Goal: Task Accomplishment & Management: Complete application form

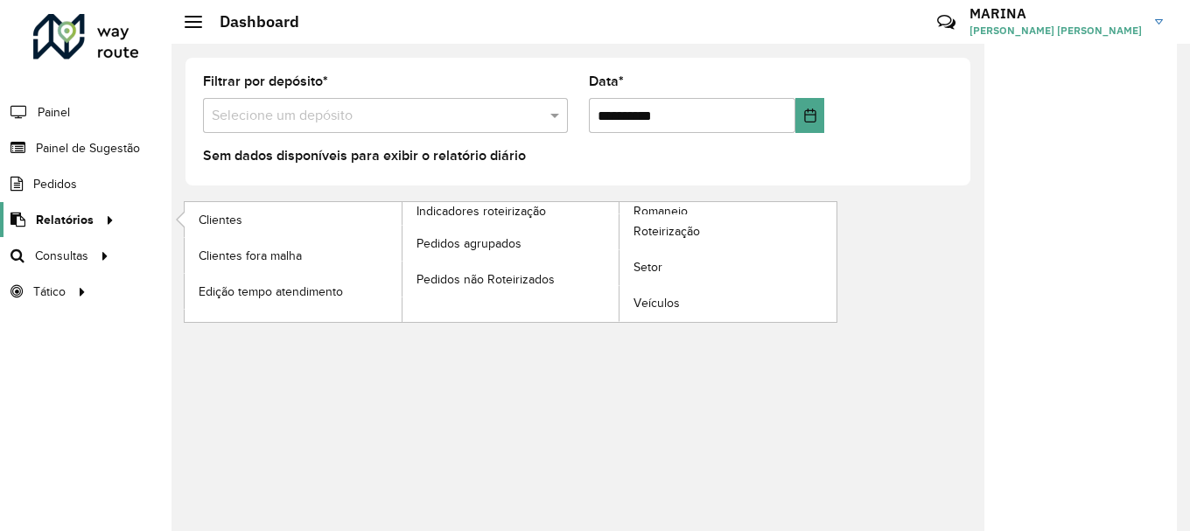
click at [74, 217] on span "Relatórios" at bounding box center [65, 220] width 58 height 18
click at [246, 230] on link "Clientes" at bounding box center [293, 219] width 217 height 35
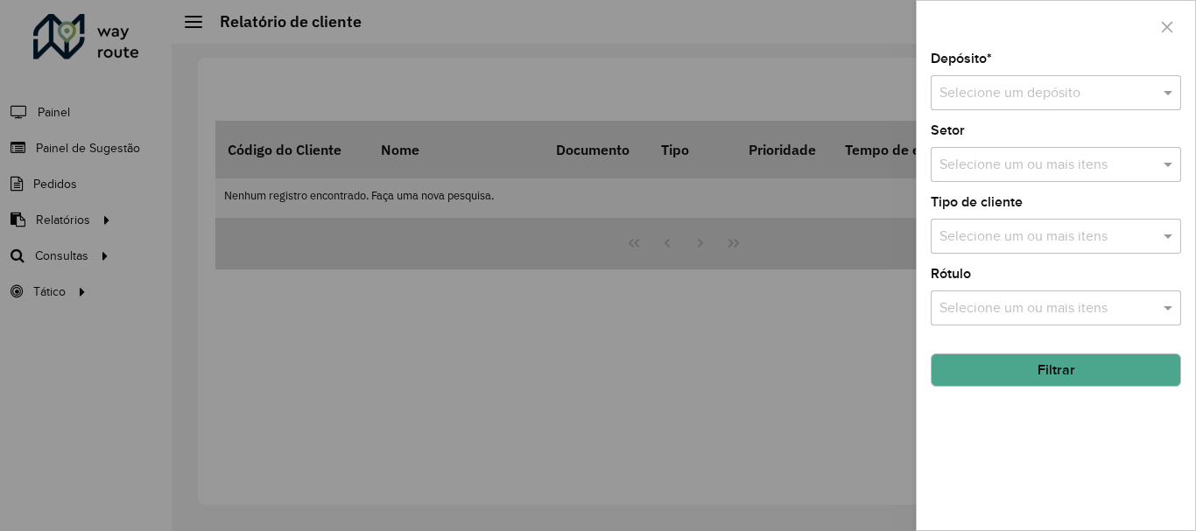
click at [744, 356] on div at bounding box center [598, 265] width 1196 height 531
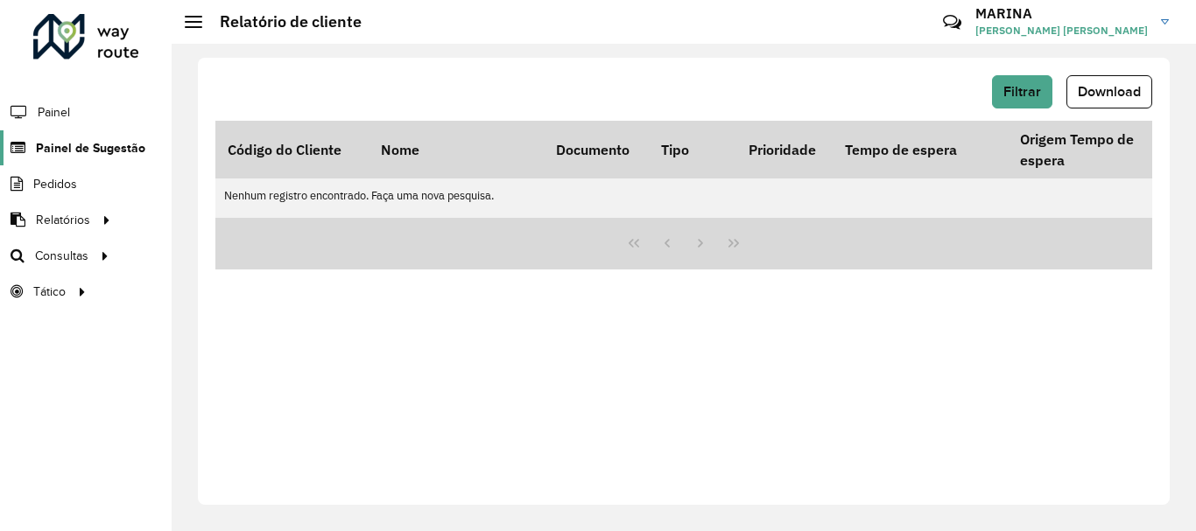
click at [32, 142] on icon at bounding box center [16, 148] width 32 height 15
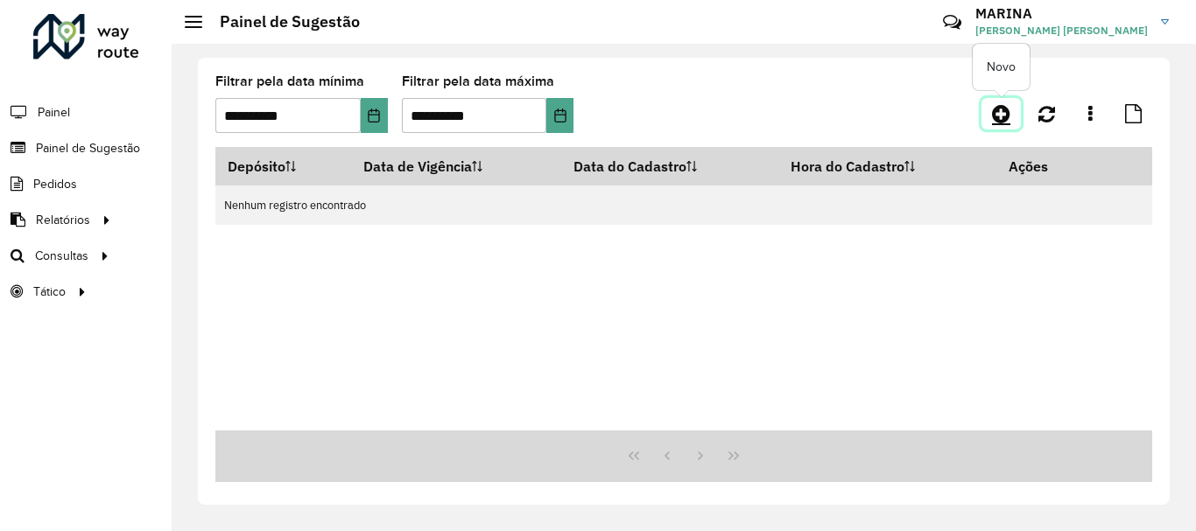
click at [995, 124] on link at bounding box center [1000, 114] width 39 height 32
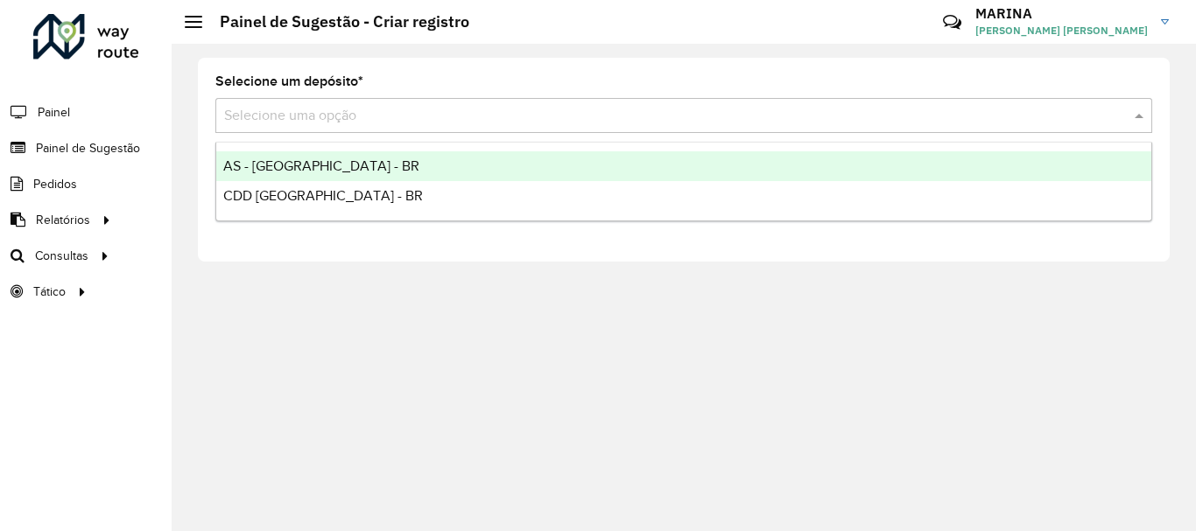
click at [376, 113] on input "text" at bounding box center [666, 116] width 884 height 21
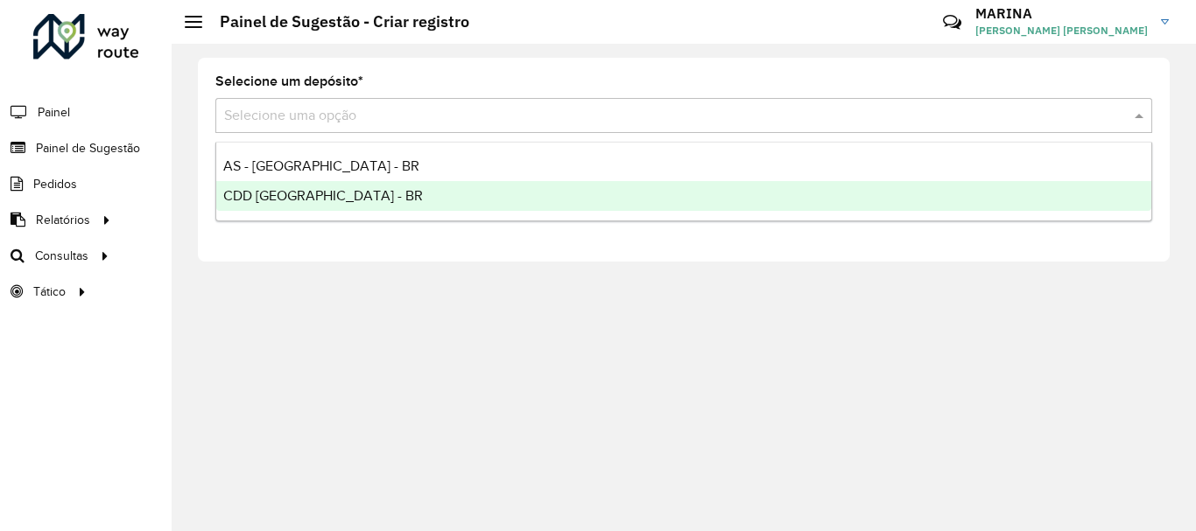
click at [284, 196] on span "CDD [GEOGRAPHIC_DATA] - BR" at bounding box center [323, 195] width 200 height 15
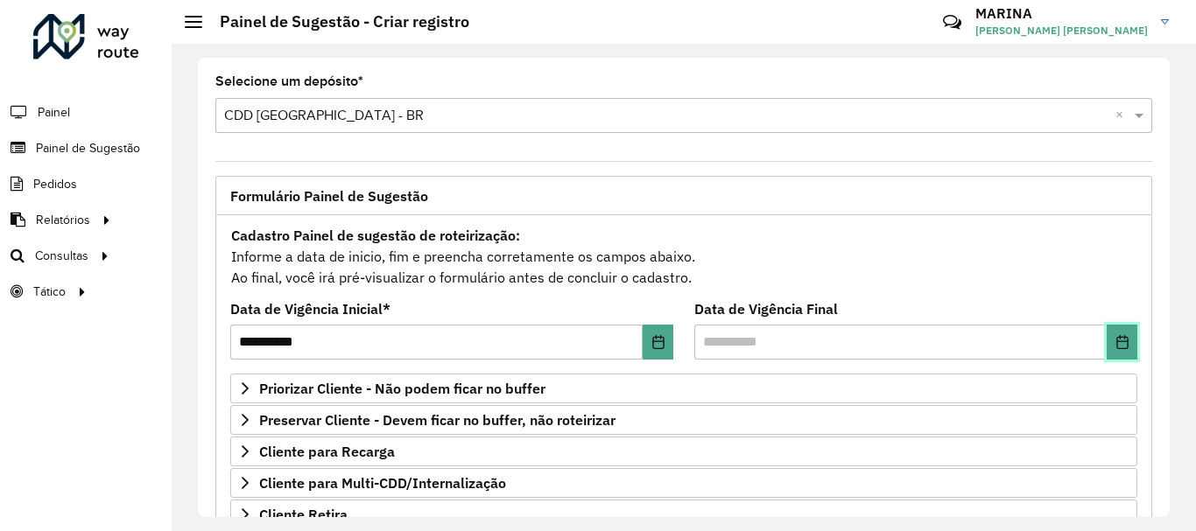
click at [1119, 341] on icon "Choose Date" at bounding box center [1121, 342] width 11 height 14
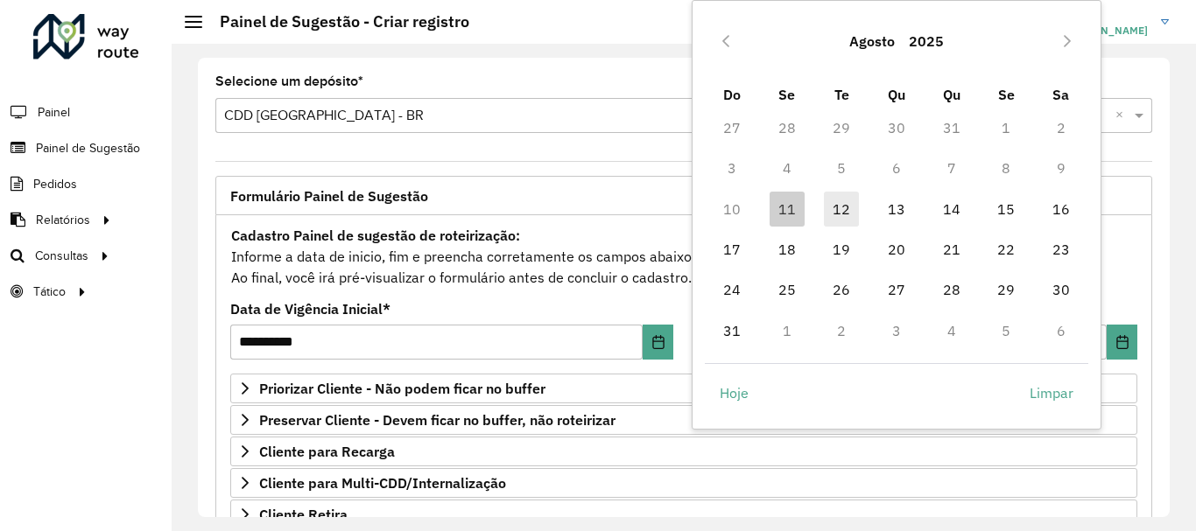
click at [846, 217] on span "12" at bounding box center [841, 209] width 35 height 35
type input "**********"
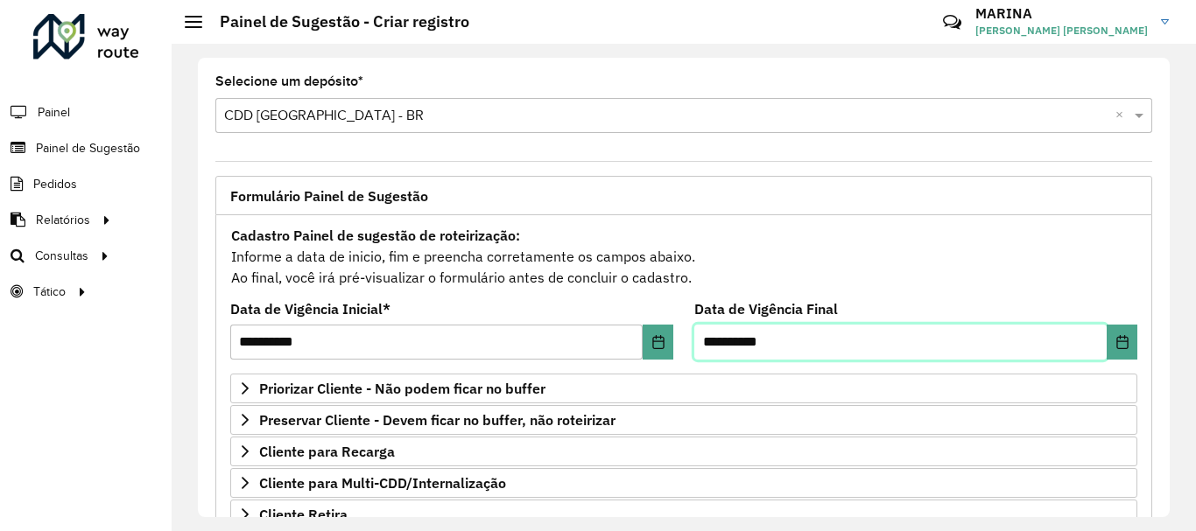
scroll to position [341, 0]
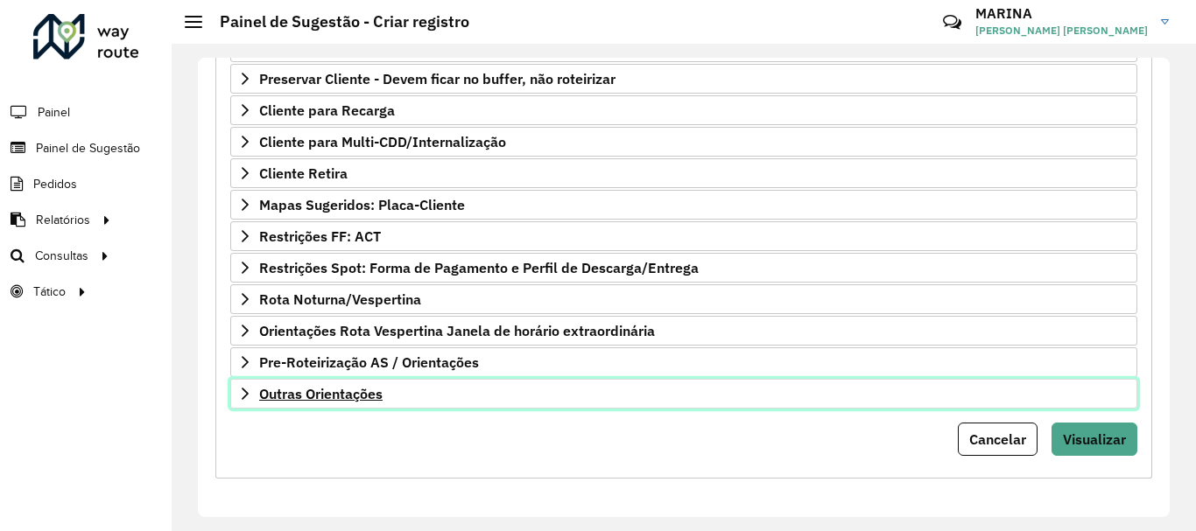
click at [566, 392] on link "Outras Orientações" at bounding box center [683, 394] width 907 height 30
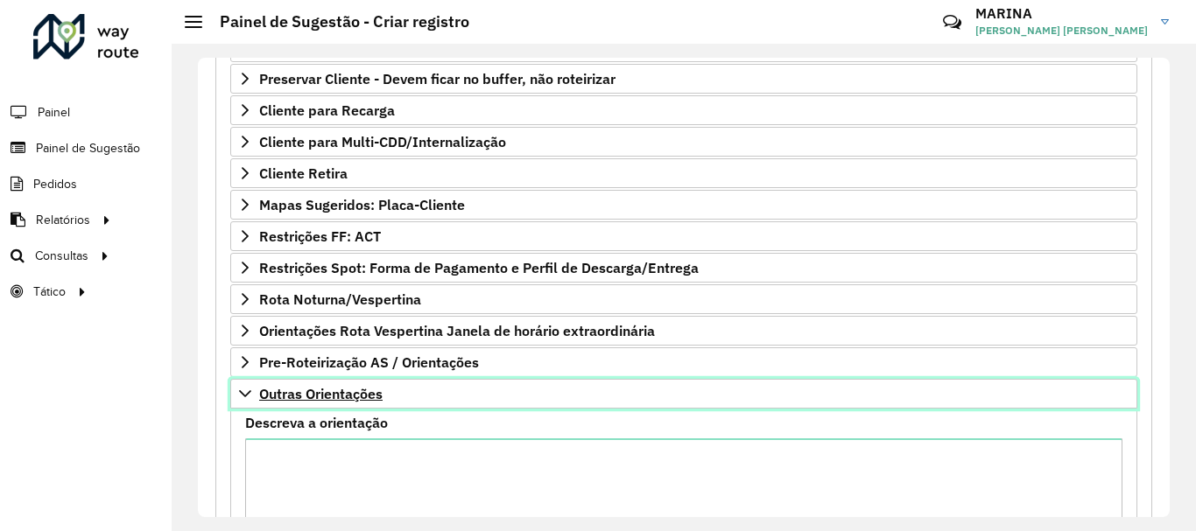
scroll to position [522, 0]
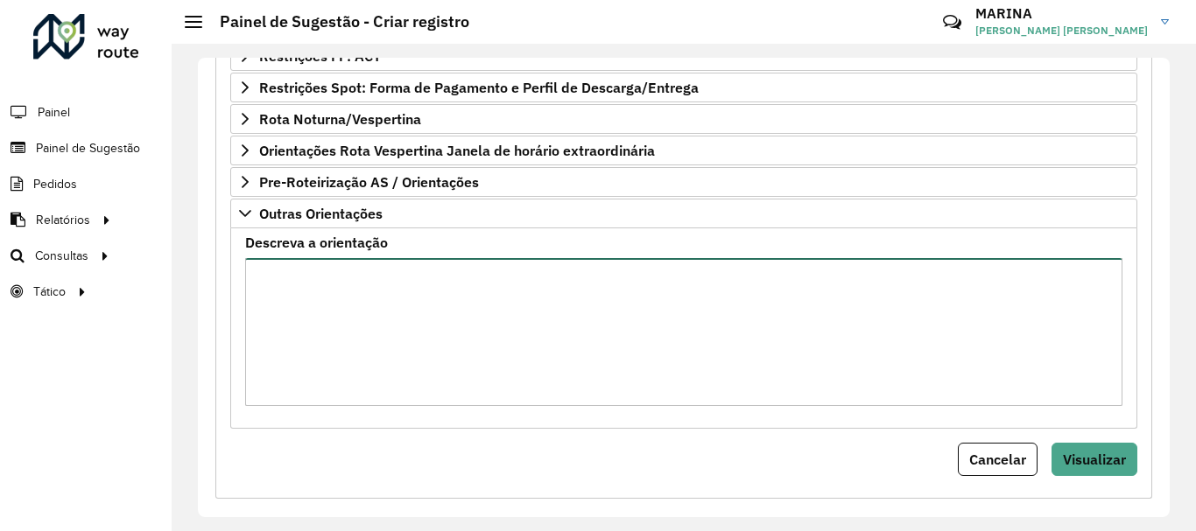
click at [559, 354] on textarea "Descreva a orientação" at bounding box center [683, 332] width 877 height 148
paste textarea "**********"
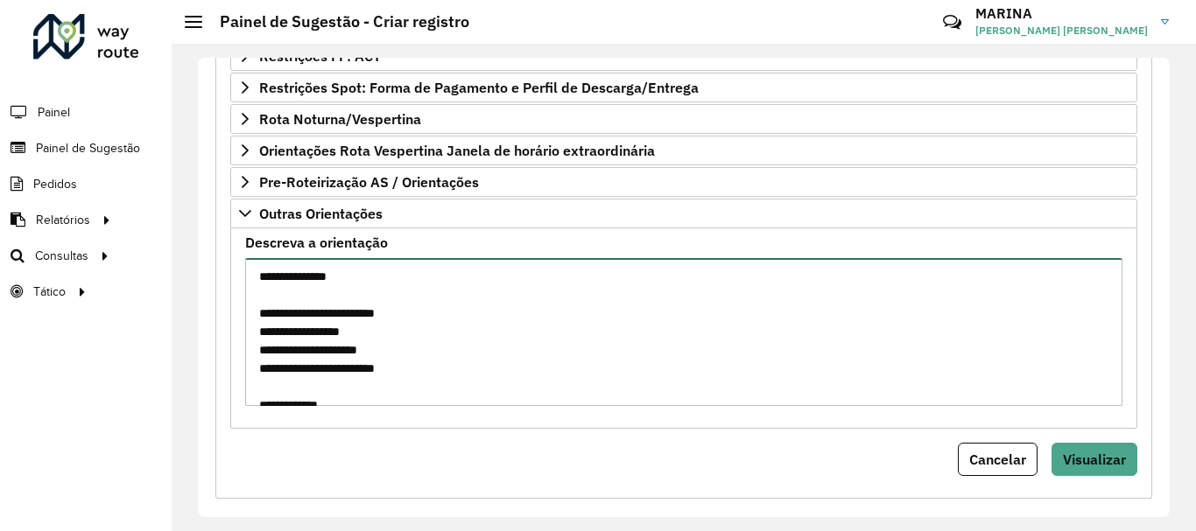
scroll to position [448, 0]
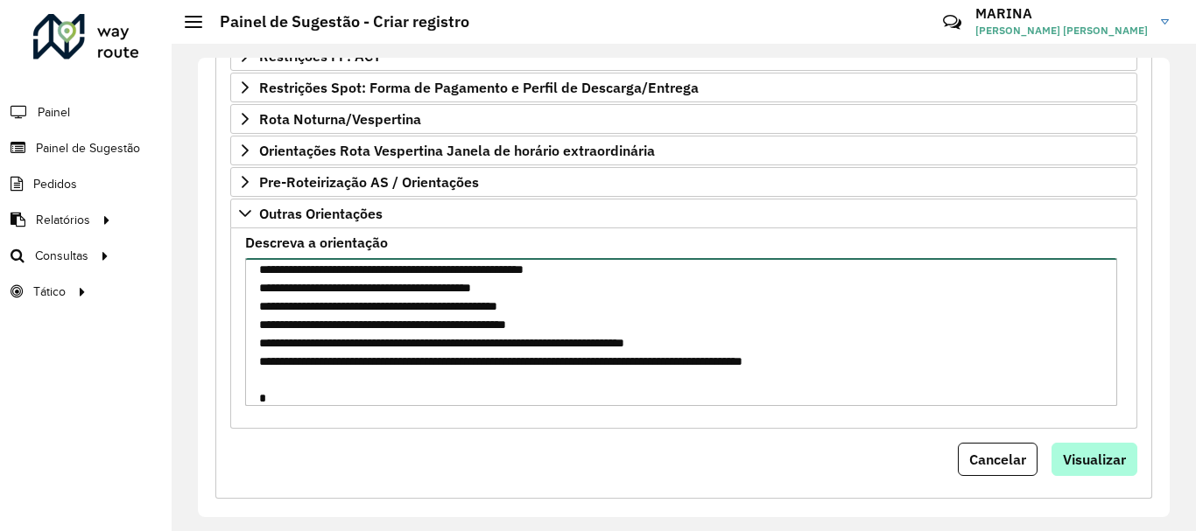
type textarea "**********"
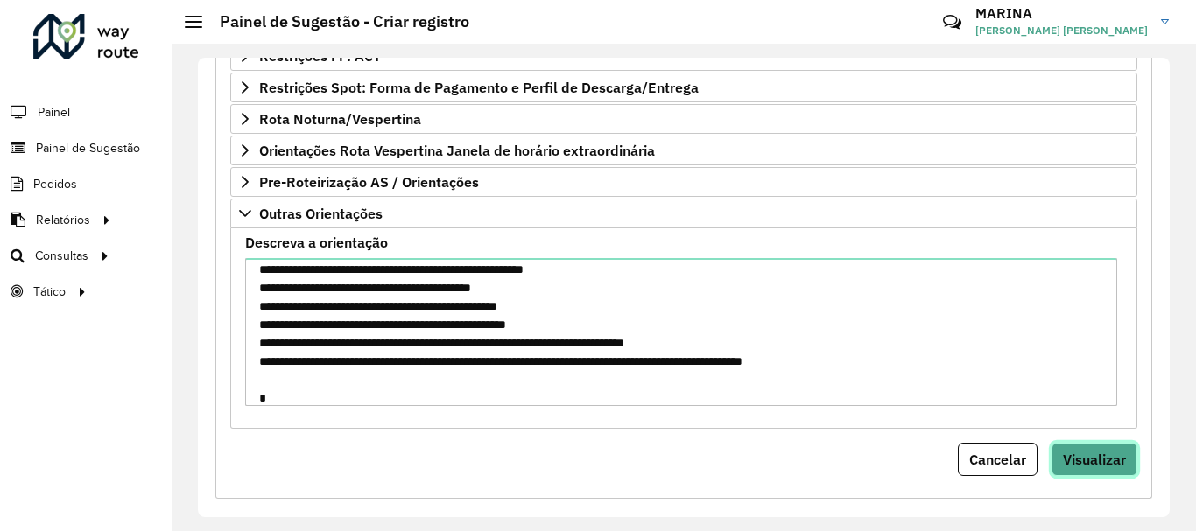
click at [1088, 456] on span "Visualizar" at bounding box center [1093, 460] width 63 height 18
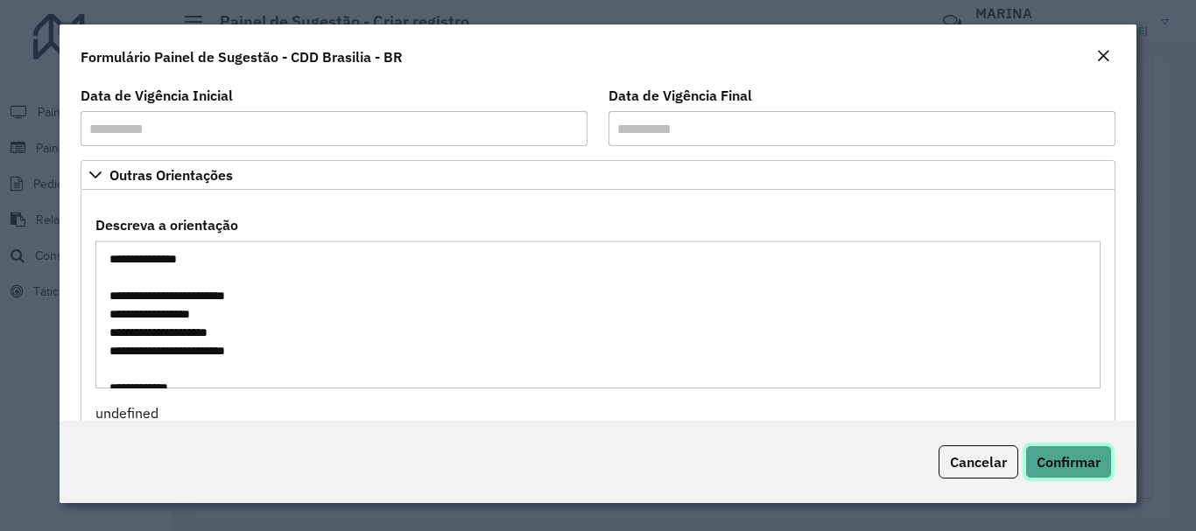
click at [1065, 466] on span "Confirmar" at bounding box center [1068, 462] width 64 height 18
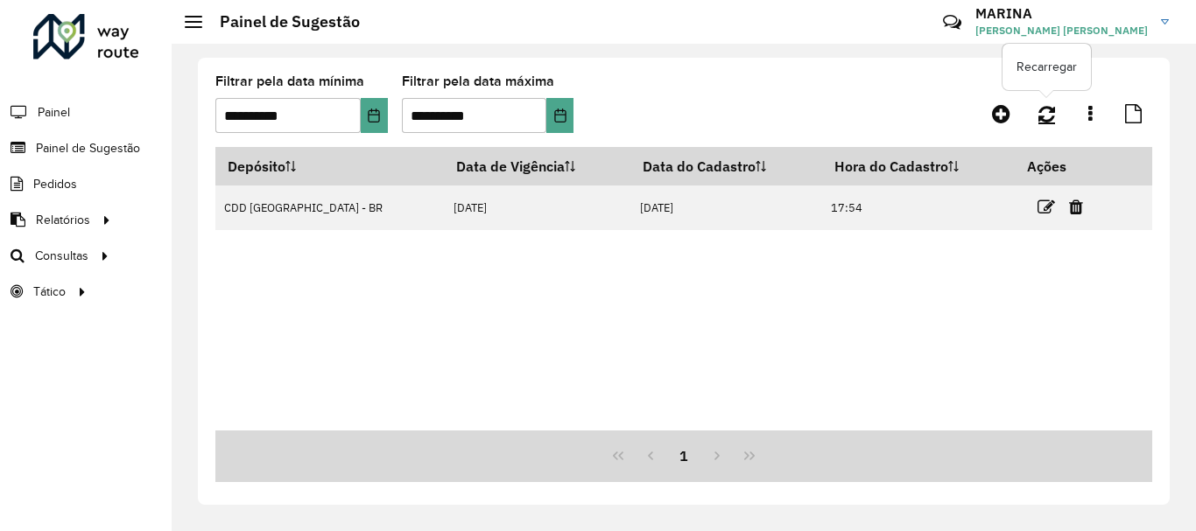
click at [1051, 107] on icon at bounding box center [1046, 113] width 17 height 19
